Goal: Complete application form

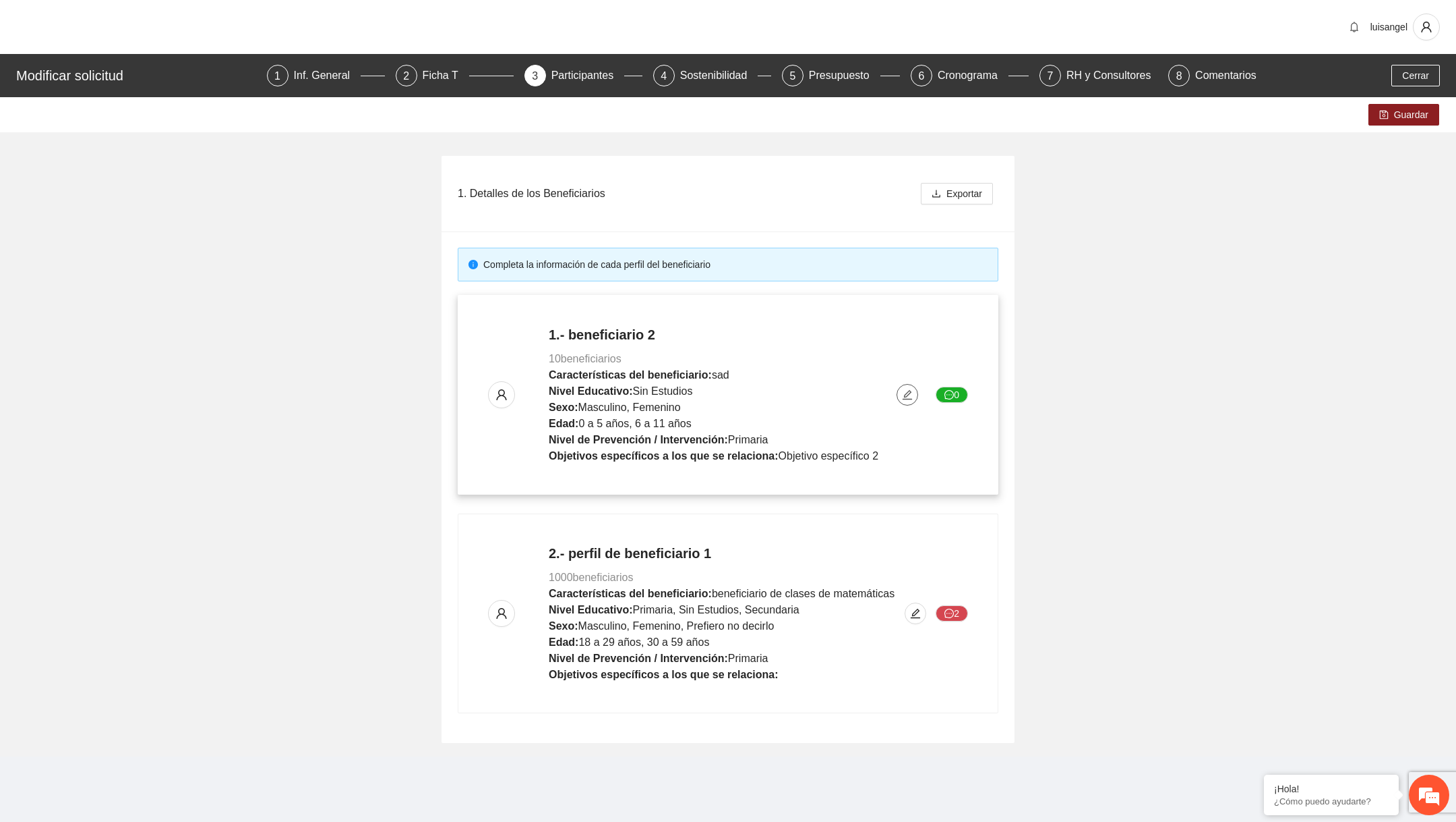
click at [903, 390] on icon "edit" at bounding box center [907, 394] width 10 height 10
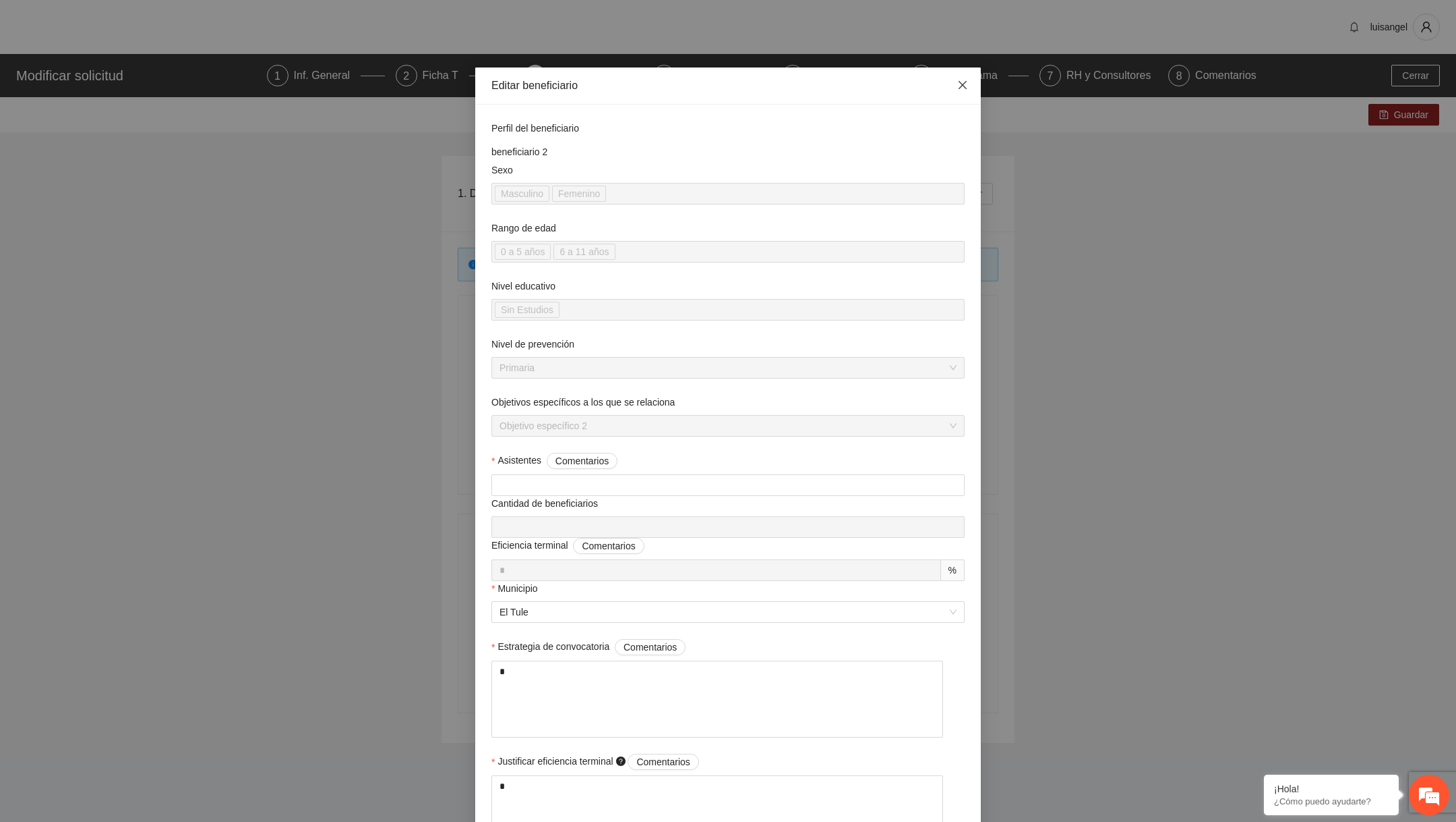
click at [957, 87] on icon "close" at bounding box center [962, 85] width 10 height 10
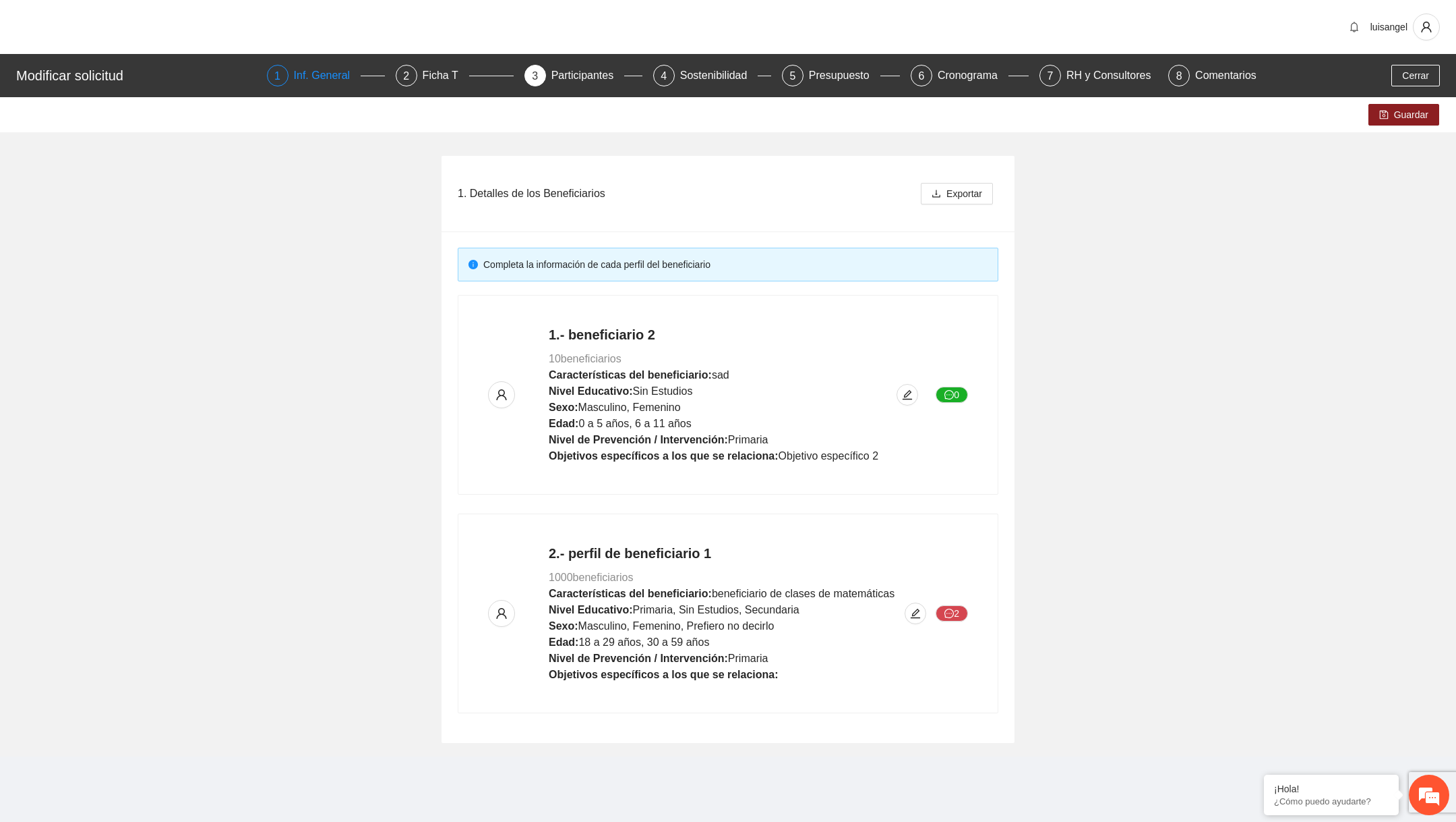
click at [318, 84] on div "Inf. General" at bounding box center [328, 75] width 68 height 22
click at [321, 77] on div "Inf. General" at bounding box center [328, 75] width 68 height 22
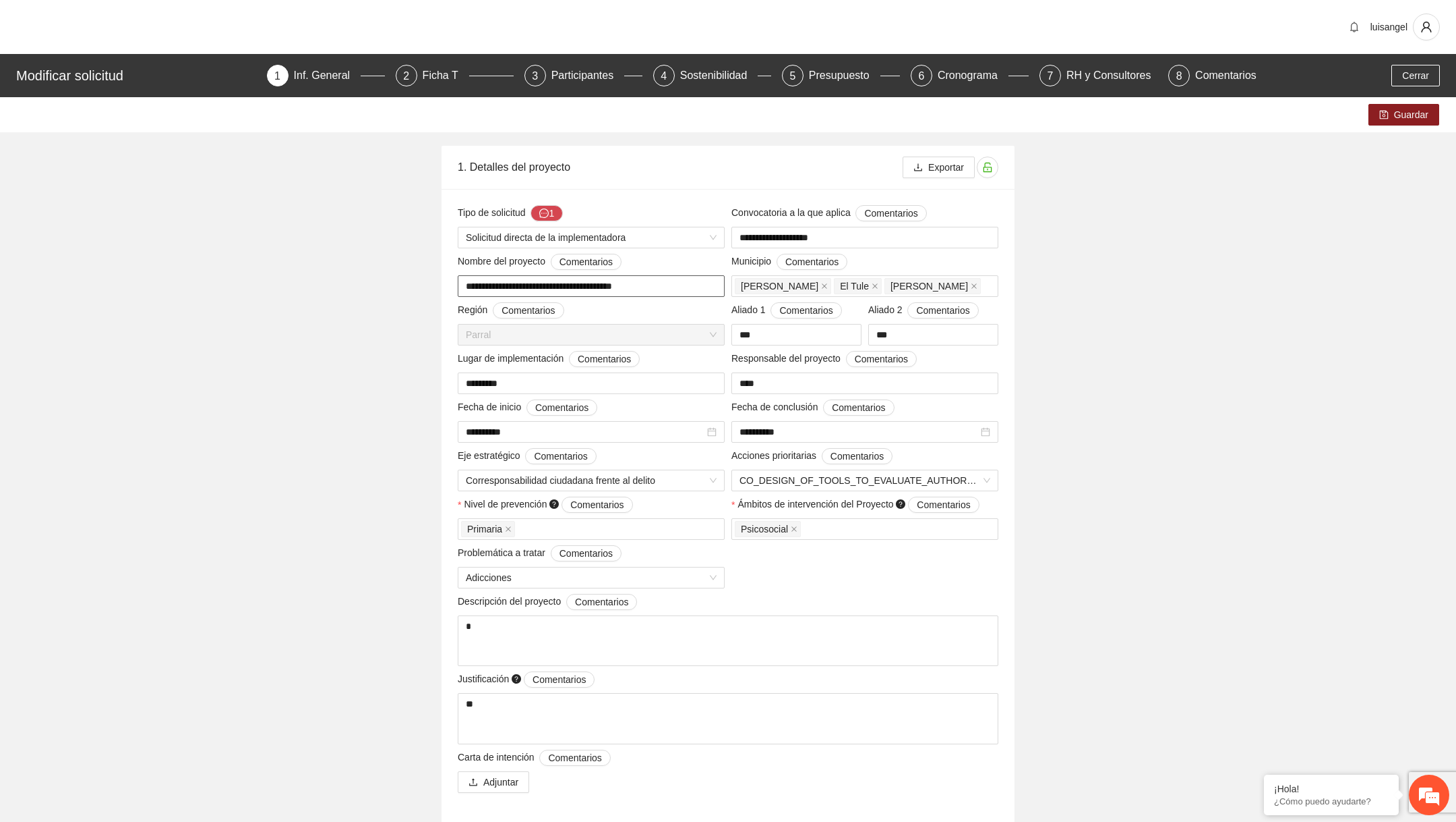
click at [552, 290] on input "**********" at bounding box center [591, 286] width 267 height 22
click at [571, 75] on div "Participantes" at bounding box center [588, 75] width 73 height 22
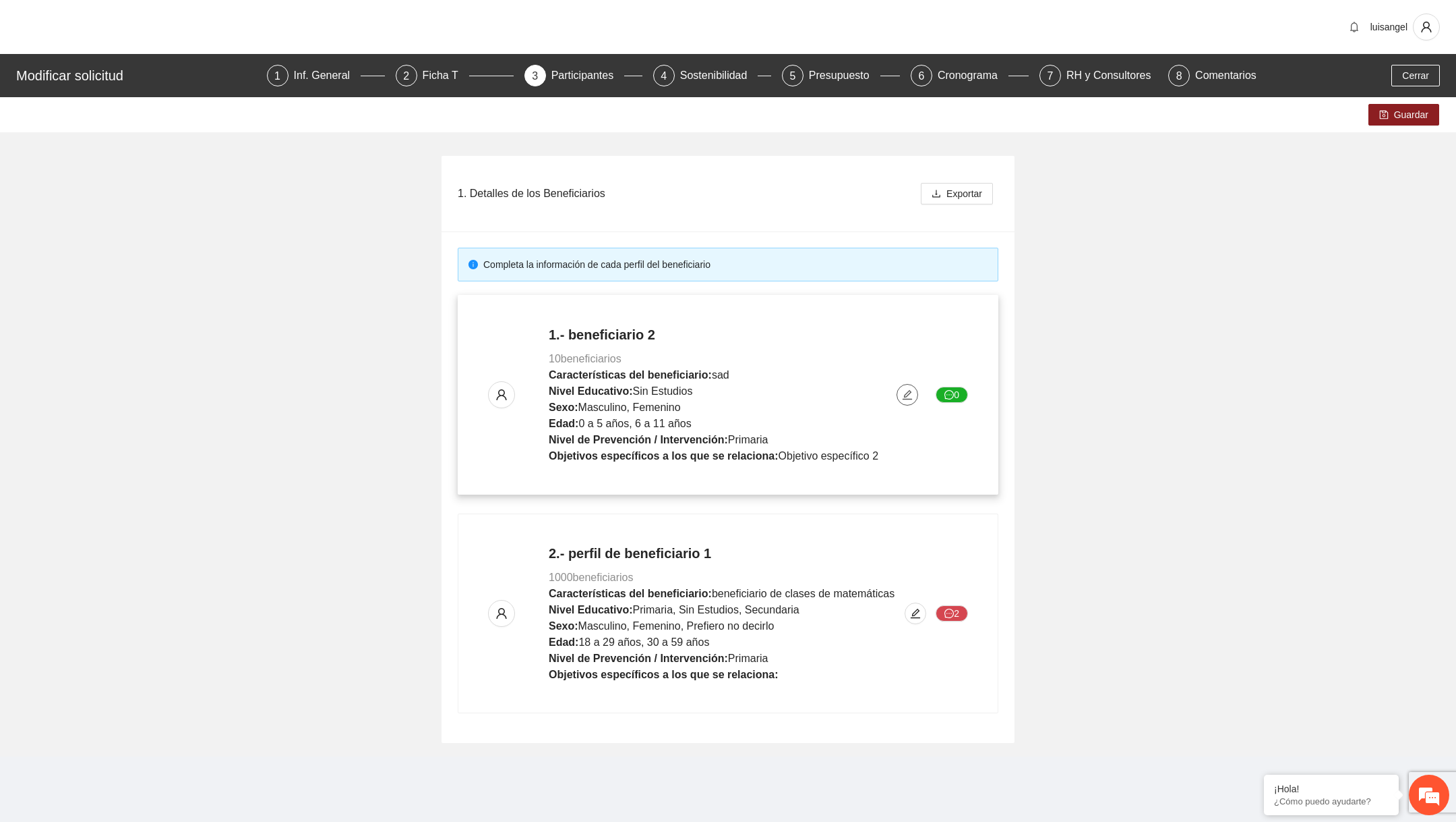
click at [909, 396] on icon "edit" at bounding box center [907, 394] width 10 height 10
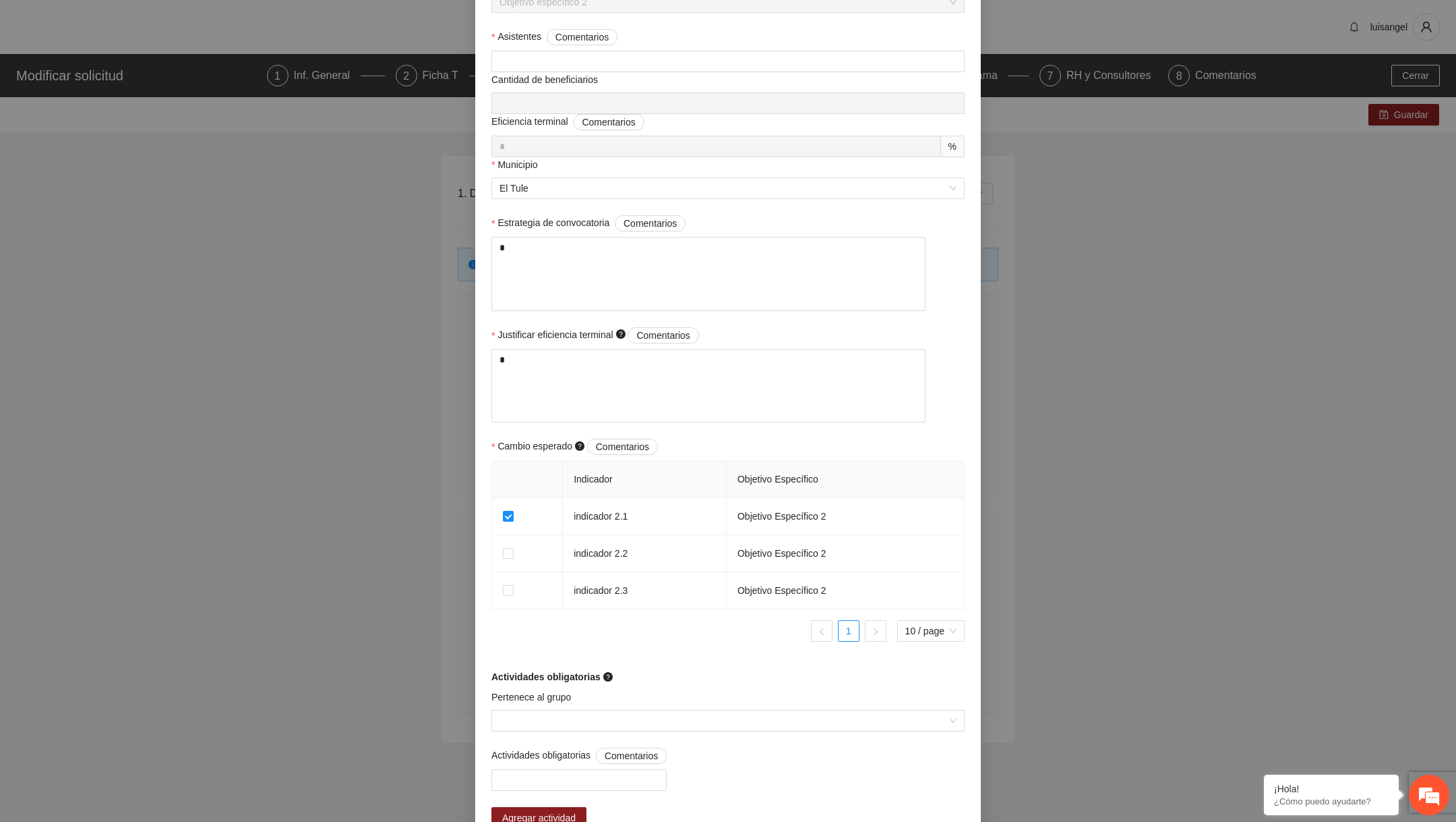
scroll to position [397, 0]
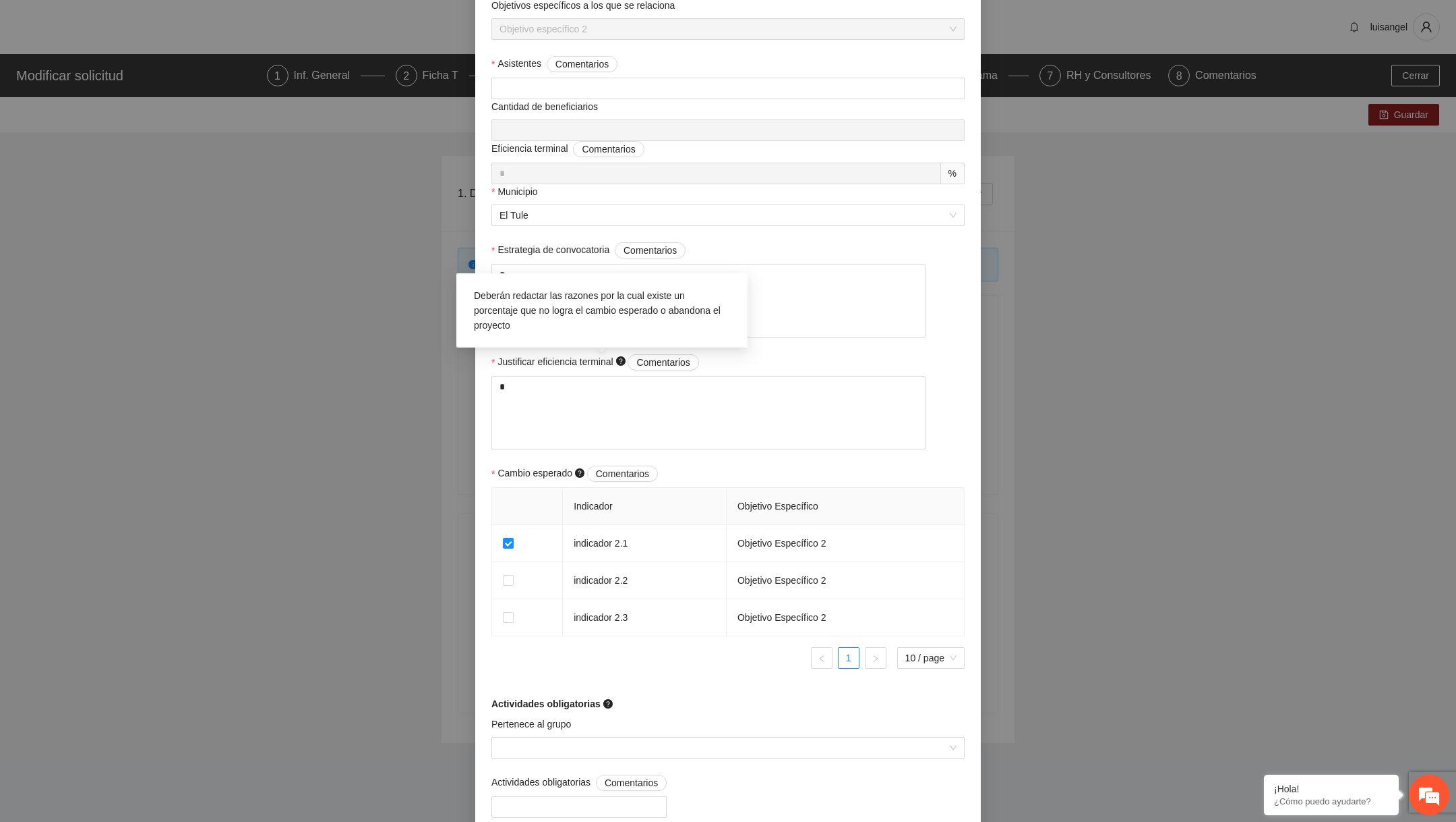
click at [606, 302] on div "Deberán redactar las razones por la cual existe un porcentaje que no logra el c…" at bounding box center [602, 310] width 270 height 58
click at [547, 205] on span "El Tule" at bounding box center [728, 215] width 457 height 21
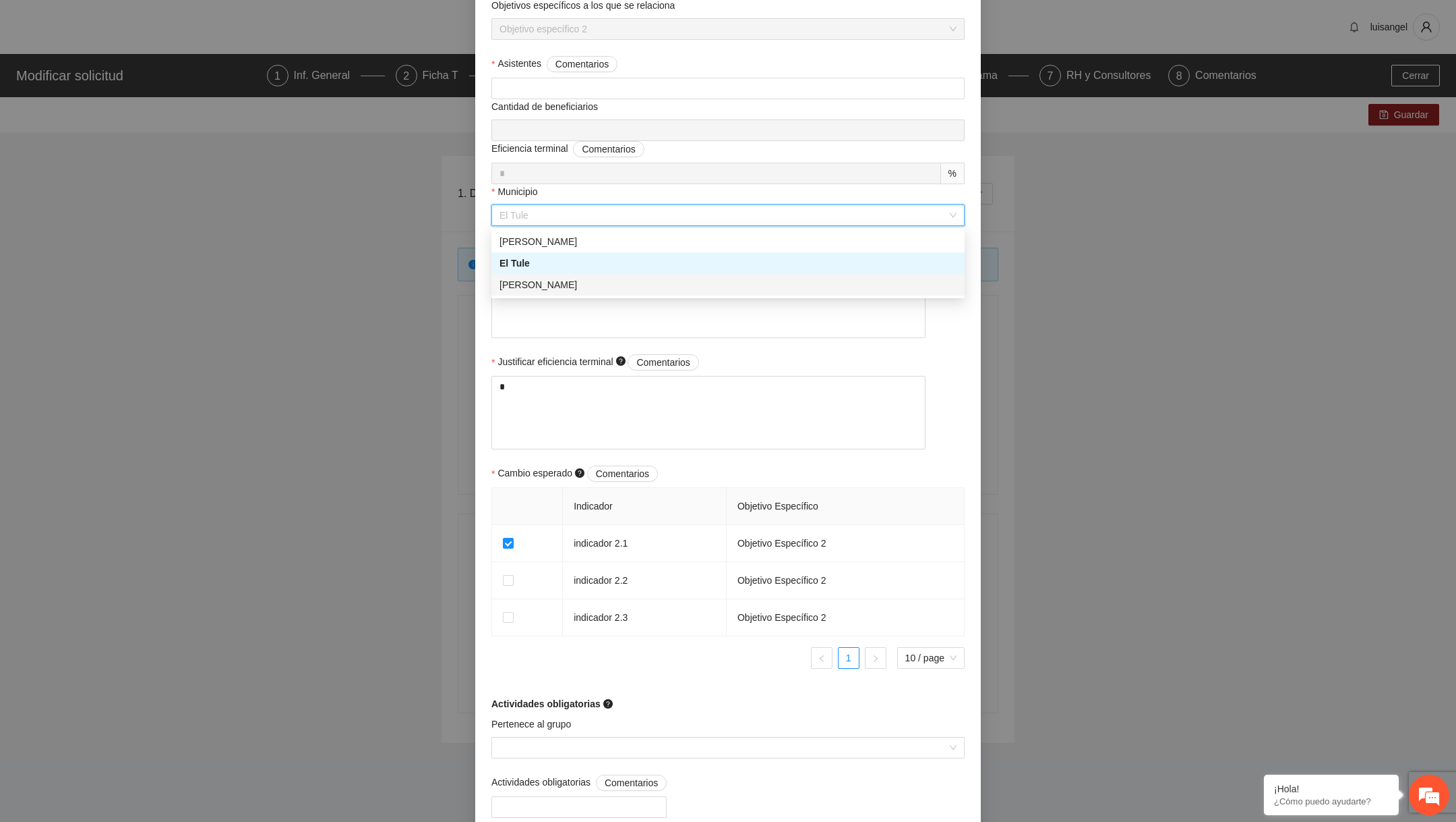
click at [537, 292] on div "[PERSON_NAME]" at bounding box center [728, 284] width 473 height 22
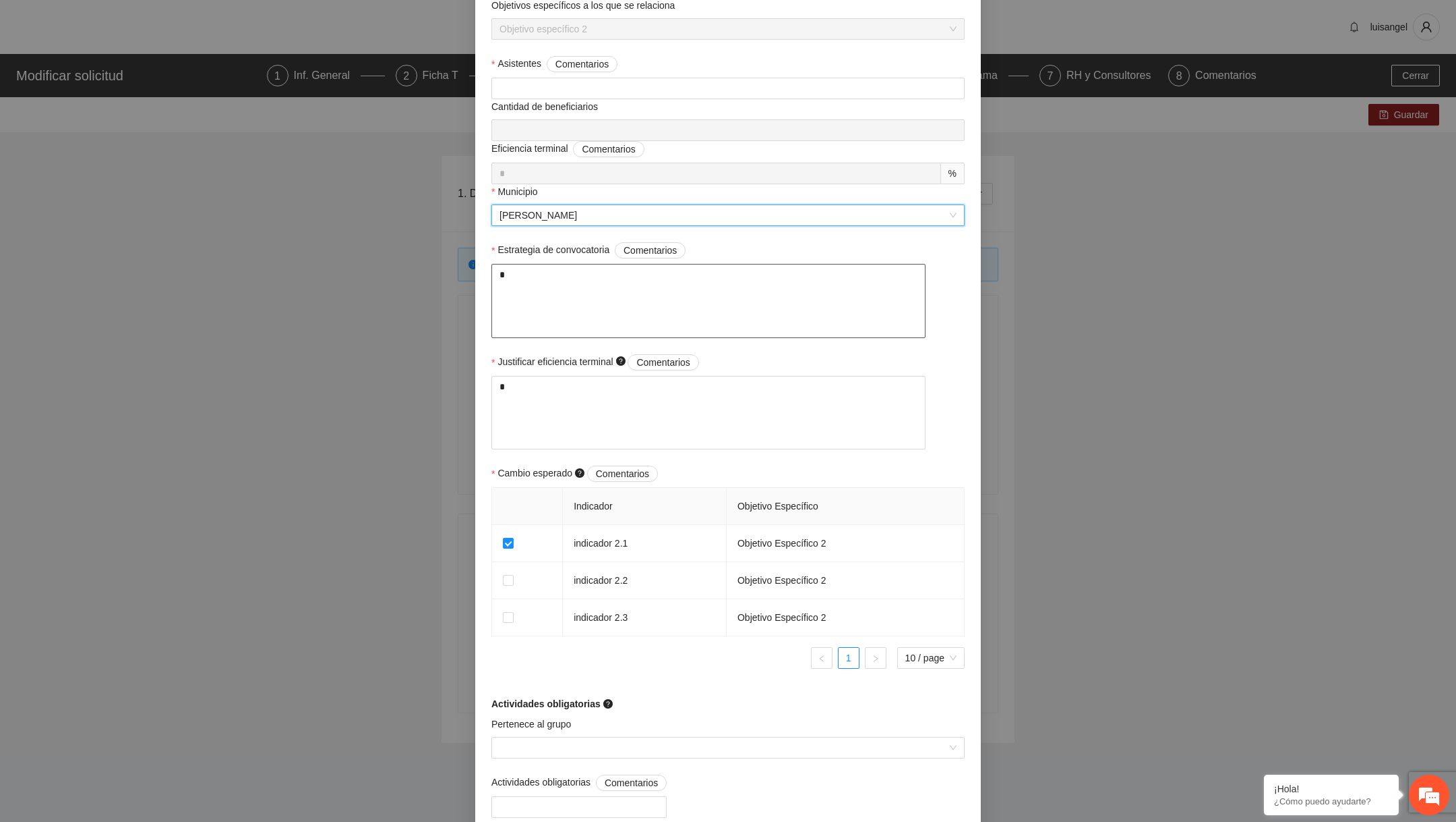
click at [536, 279] on textarea "*" at bounding box center [709, 300] width 434 height 74
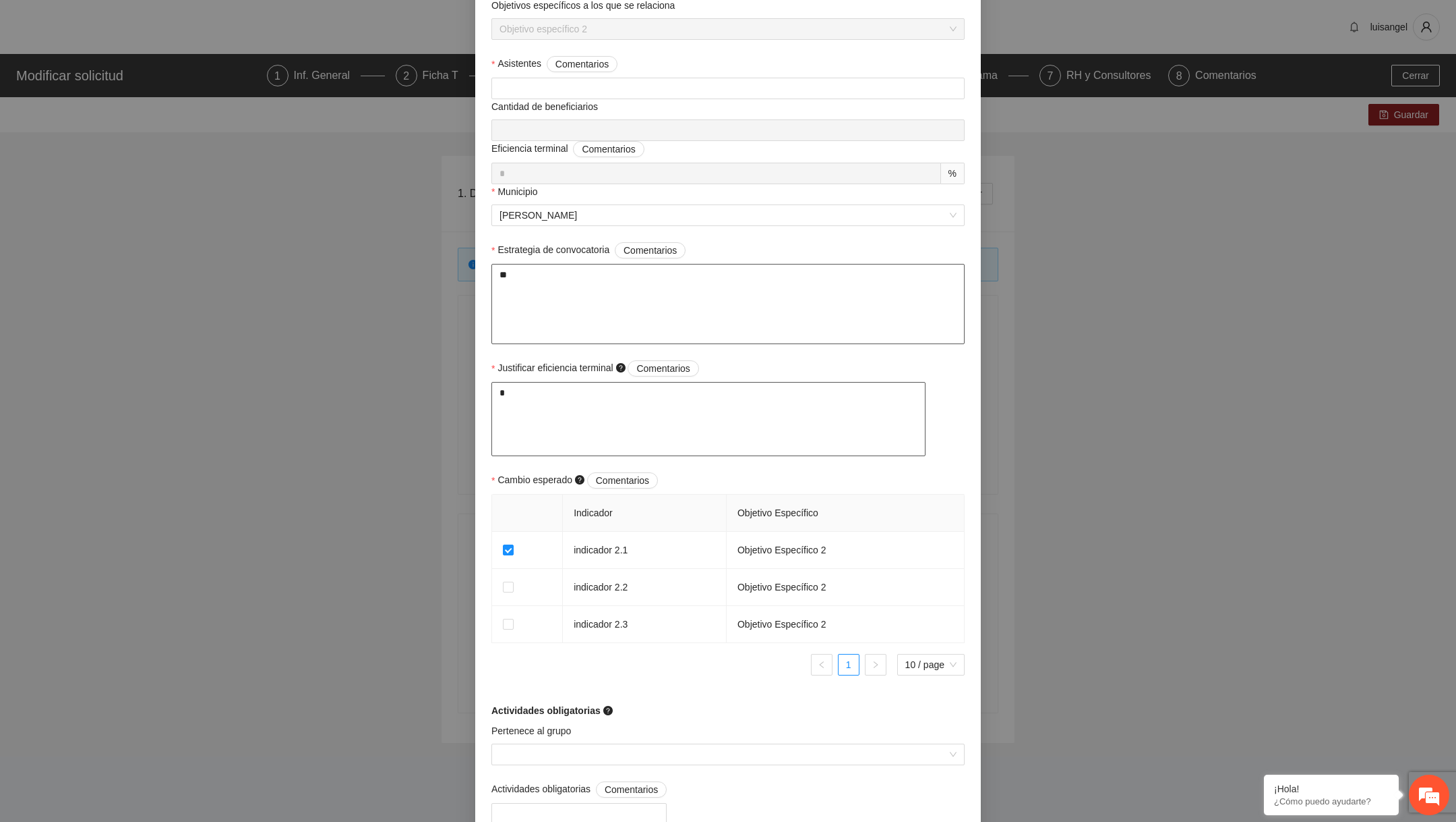
type textarea "**"
click at [519, 392] on textarea "*" at bounding box center [709, 419] width 434 height 74
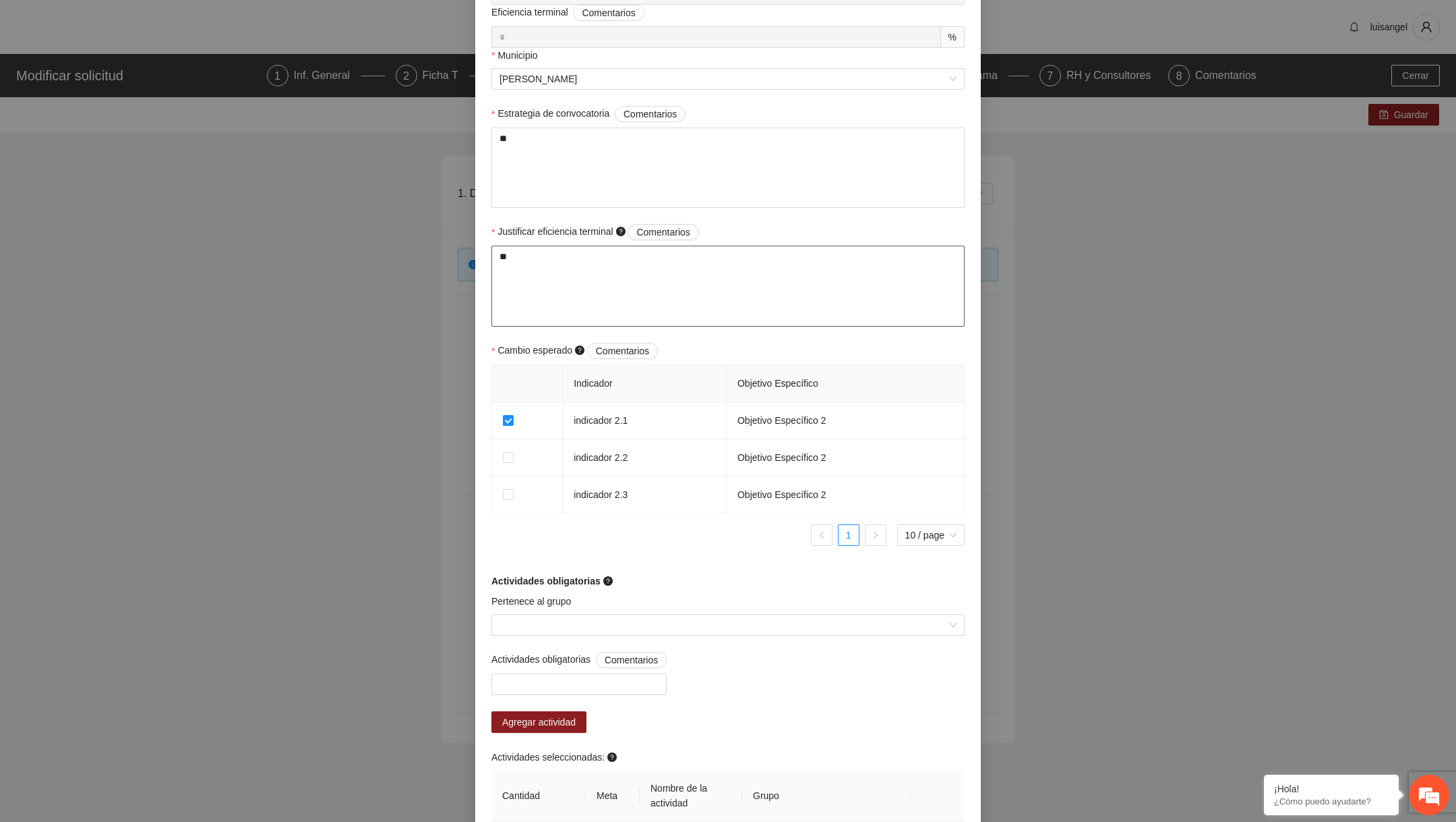
scroll to position [534, 0]
type textarea "**"
click at [509, 460] on span at bounding box center [508, 455] width 10 height 10
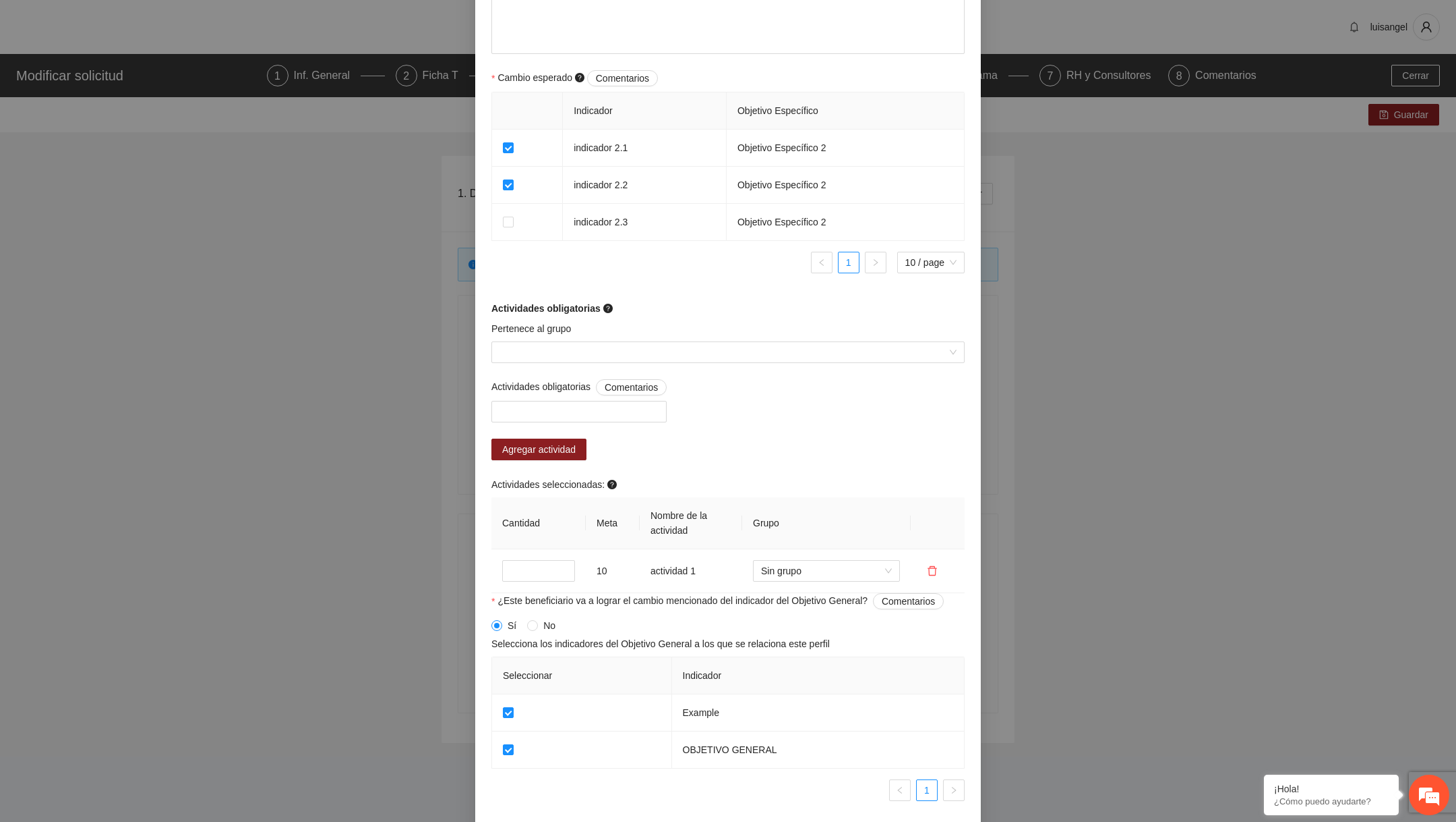
scroll to position [862, 0]
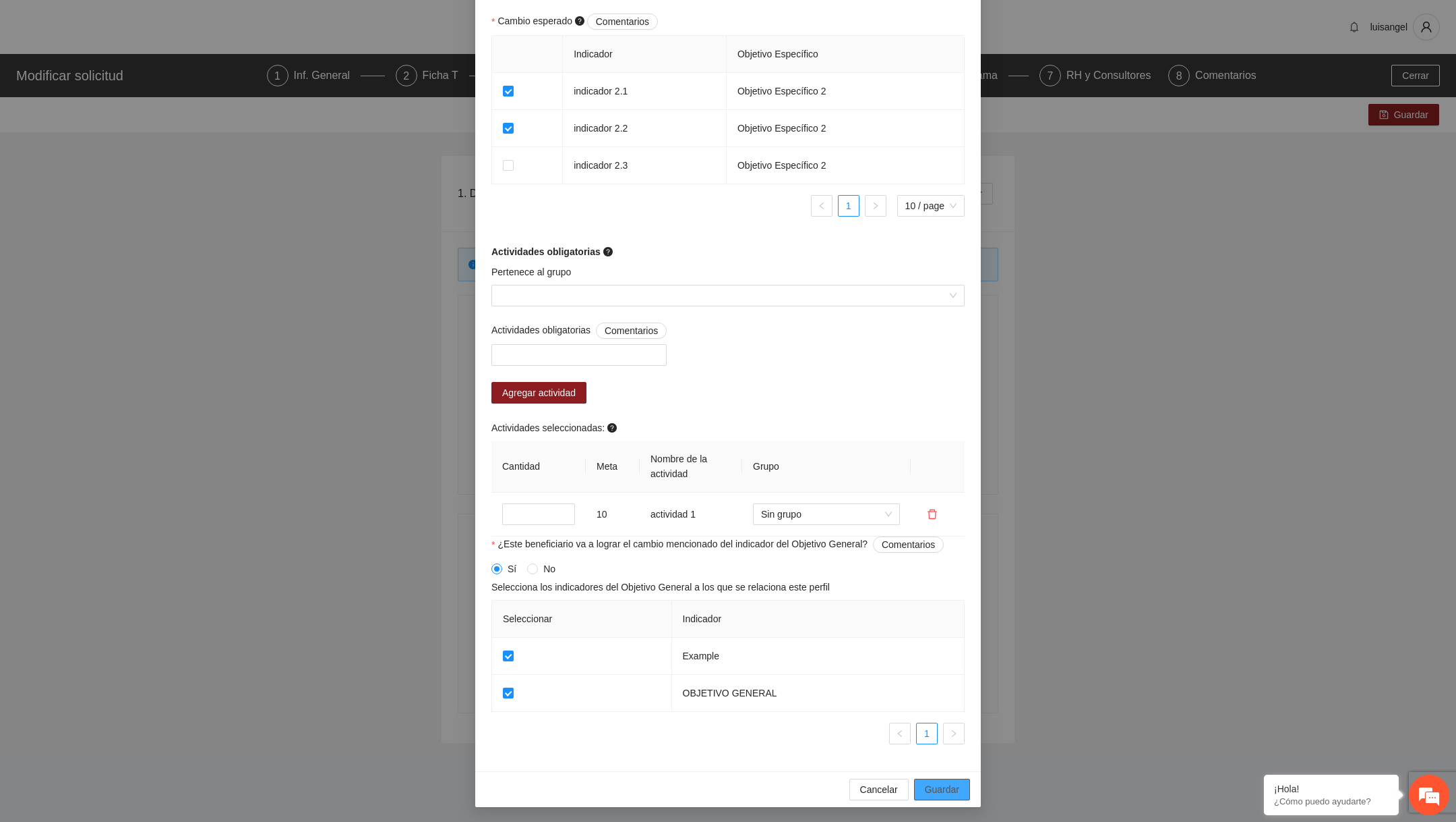
click at [954, 791] on span "Guardar" at bounding box center [942, 789] width 35 height 15
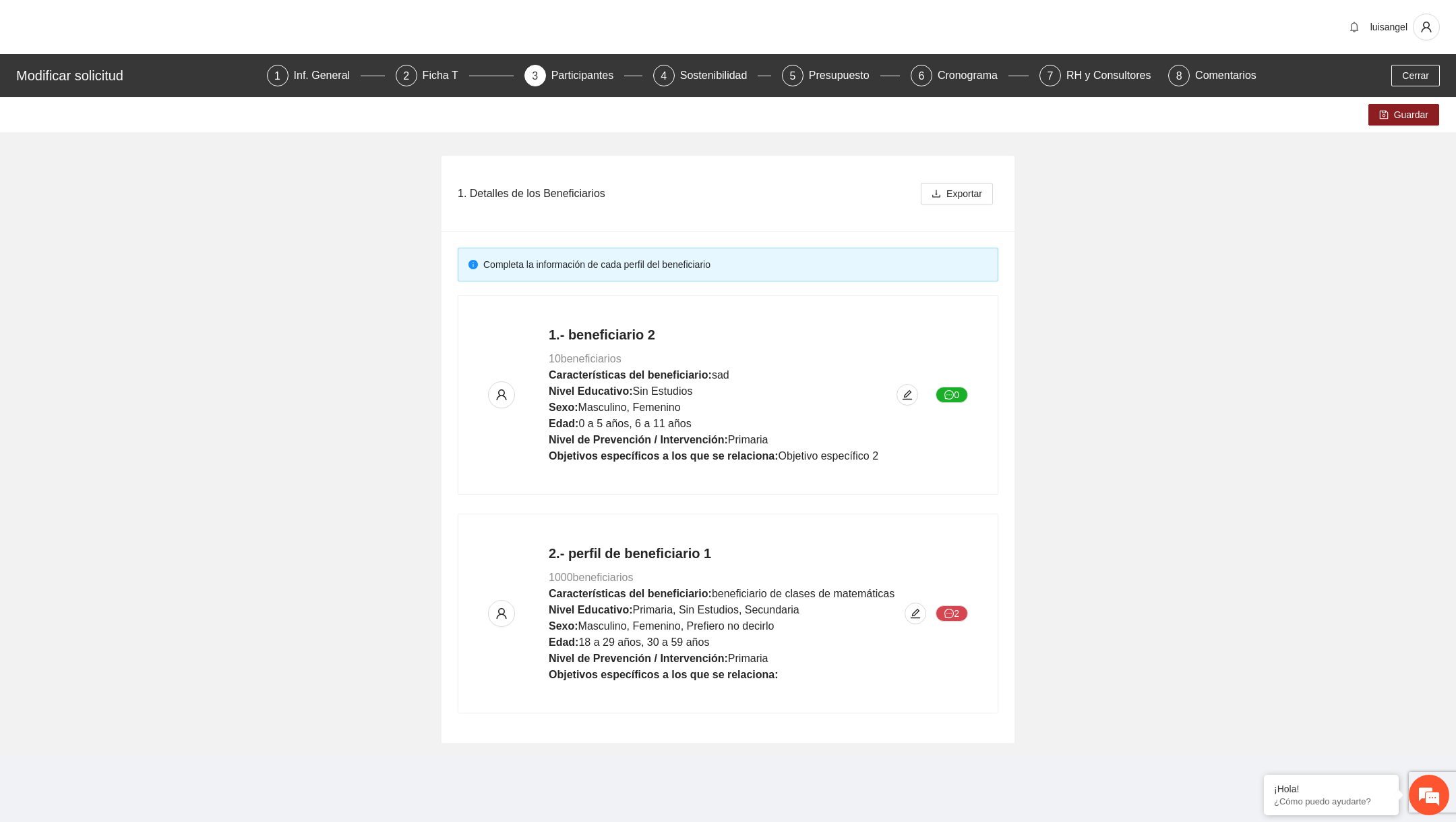
scroll to position [816, 0]
click at [1385, 118] on icon "save" at bounding box center [1384, 115] width 9 height 9
click at [902, 394] on icon "edit" at bounding box center [907, 394] width 10 height 10
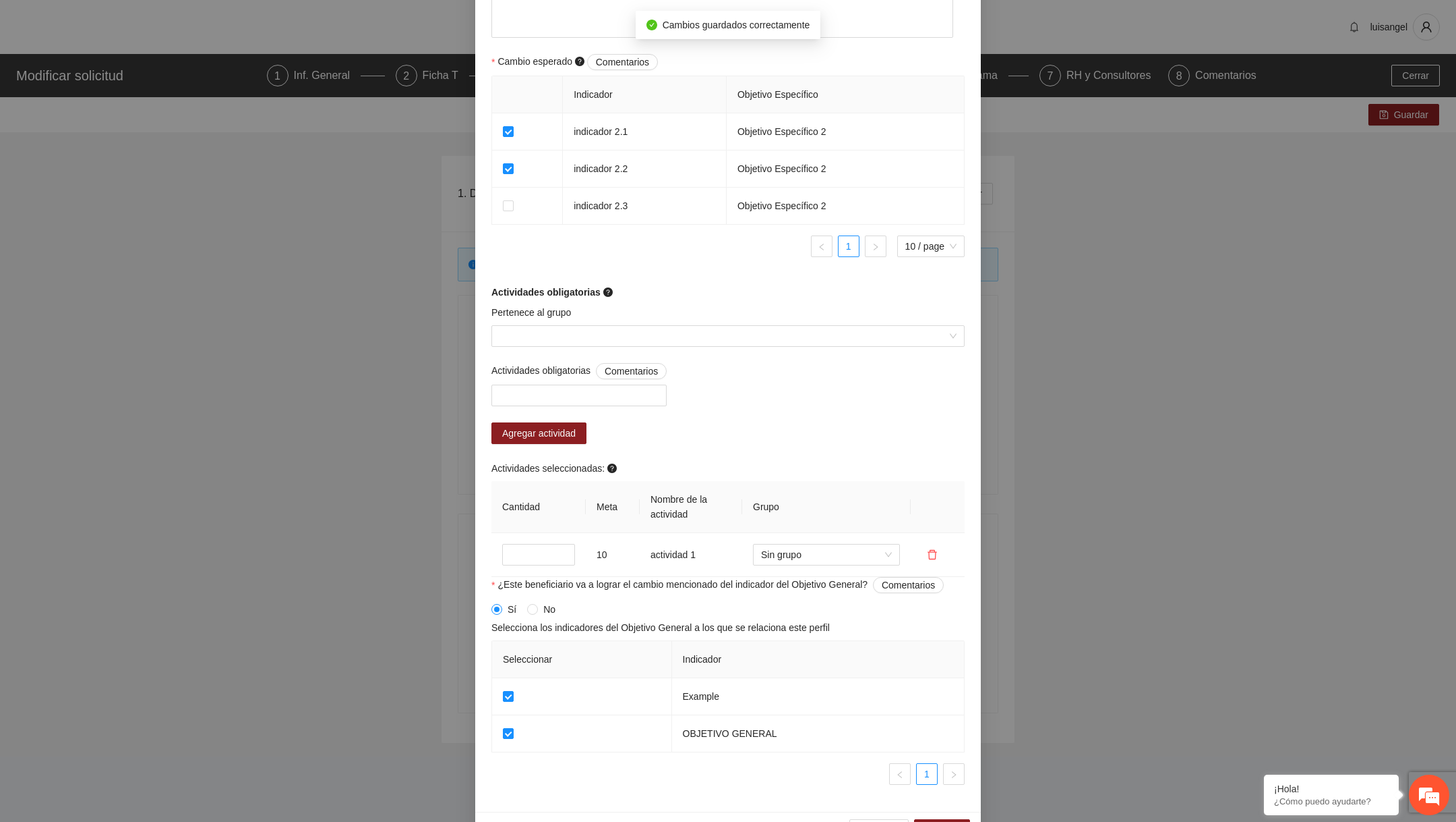
scroll to position [862, 0]
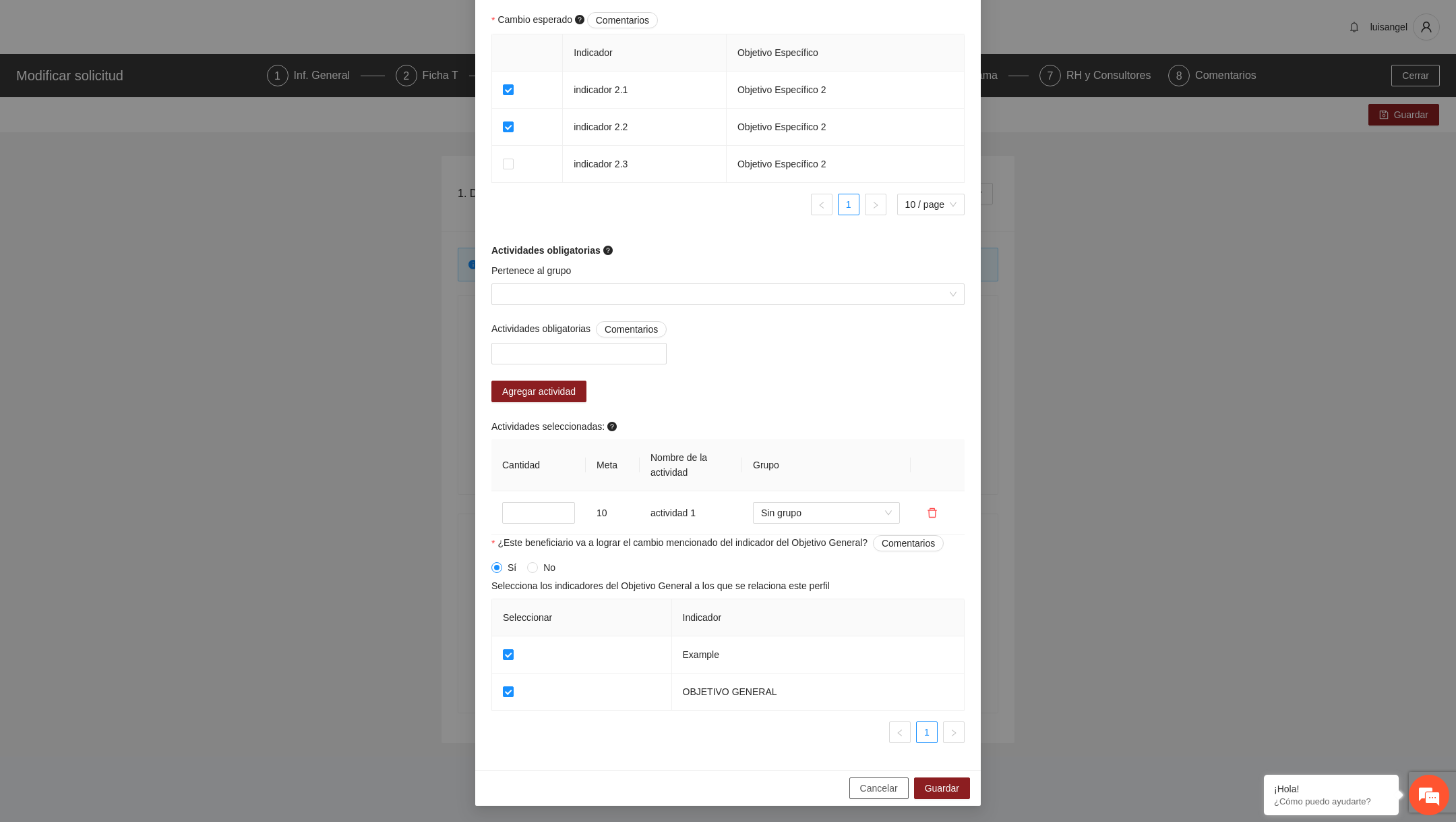
click at [885, 784] on span "Cancelar" at bounding box center [879, 788] width 38 height 15
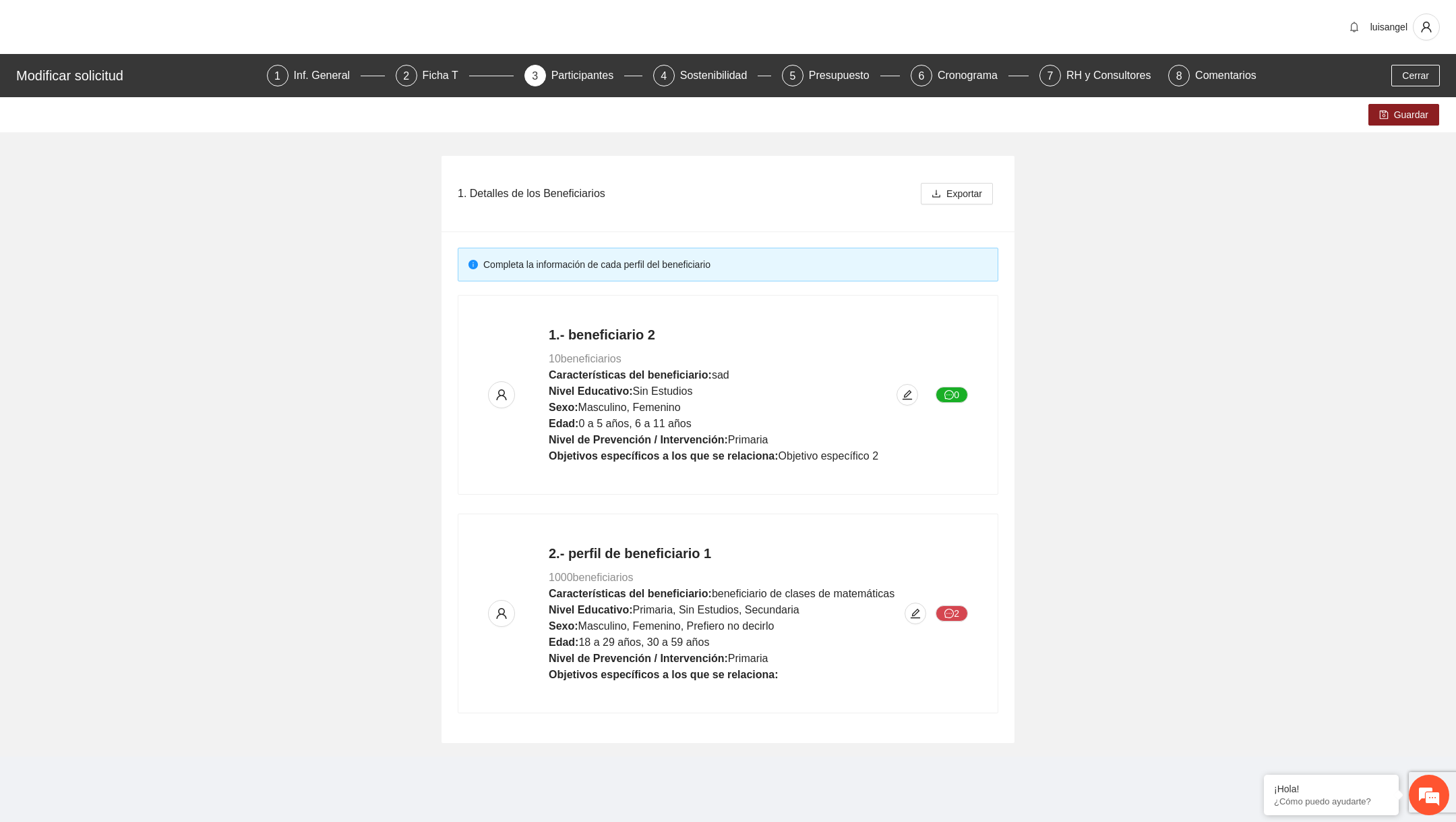
scroll to position [816, 0]
click at [1410, 77] on span "Cerrar" at bounding box center [1416, 75] width 27 height 15
